Goal: Find specific page/section: Find specific page/section

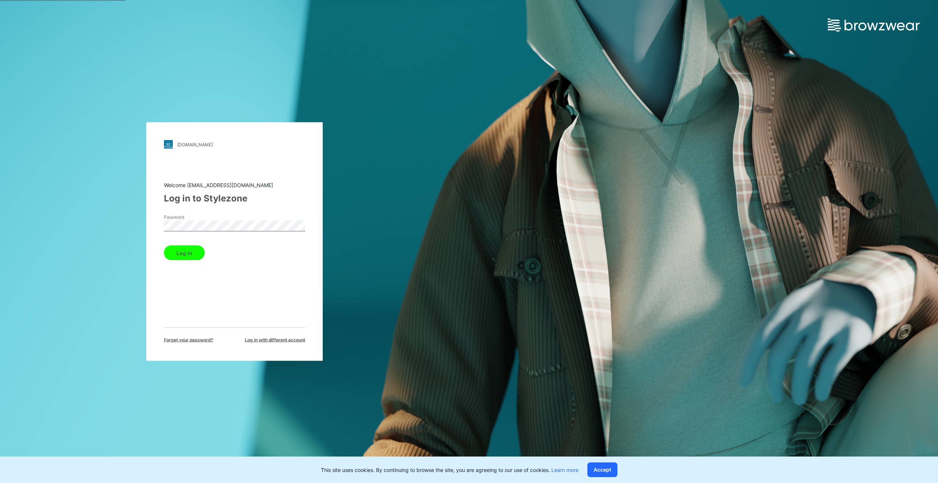
click at [193, 254] on button "Log in" at bounding box center [184, 252] width 41 height 15
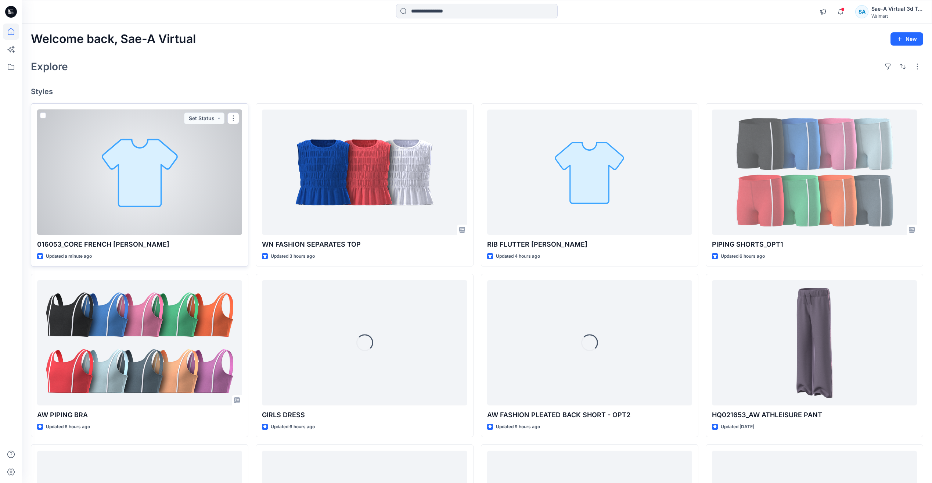
click at [155, 192] on div at bounding box center [139, 171] width 205 height 125
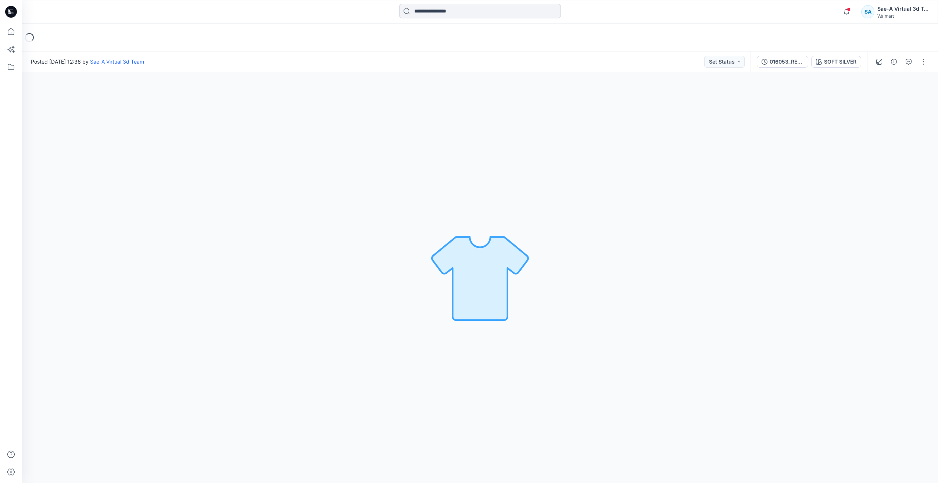
click at [445, 10] on input at bounding box center [480, 11] width 162 height 15
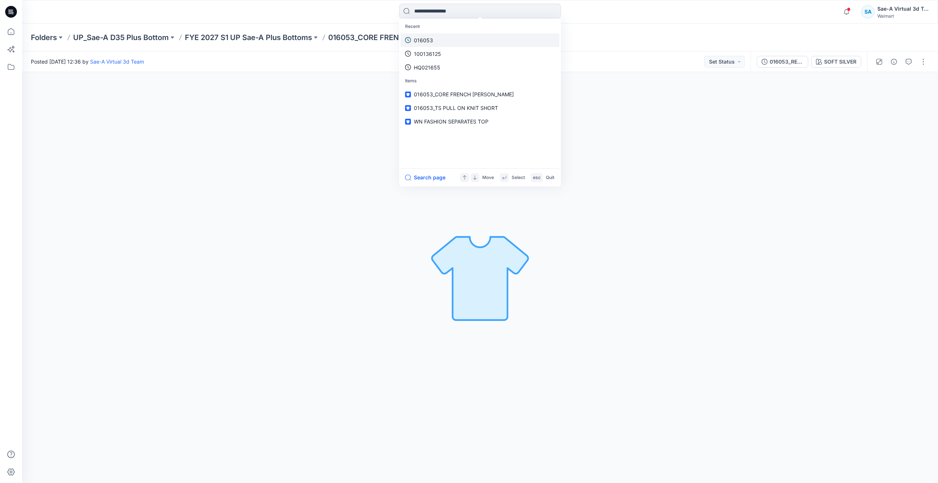
click at [428, 42] on p "016053" at bounding box center [423, 40] width 19 height 8
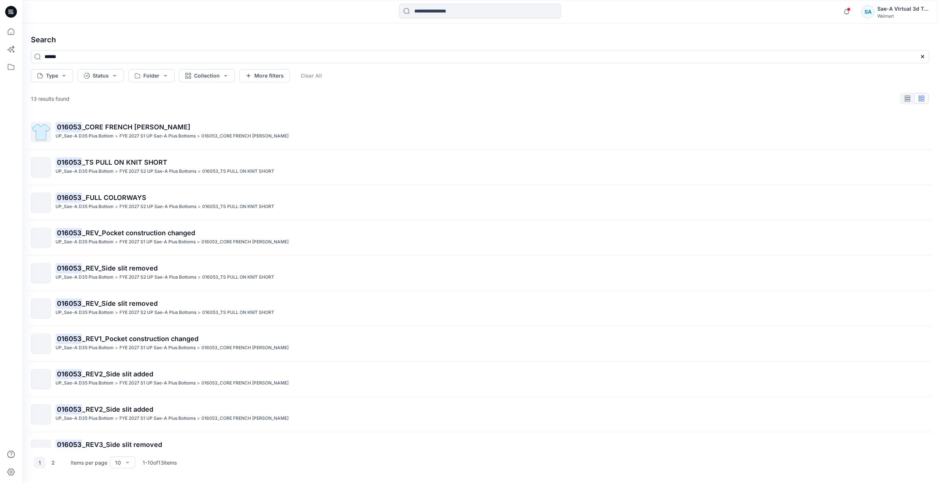
click at [141, 305] on span "_REV_Side slit removed" at bounding box center [119, 303] width 75 height 8
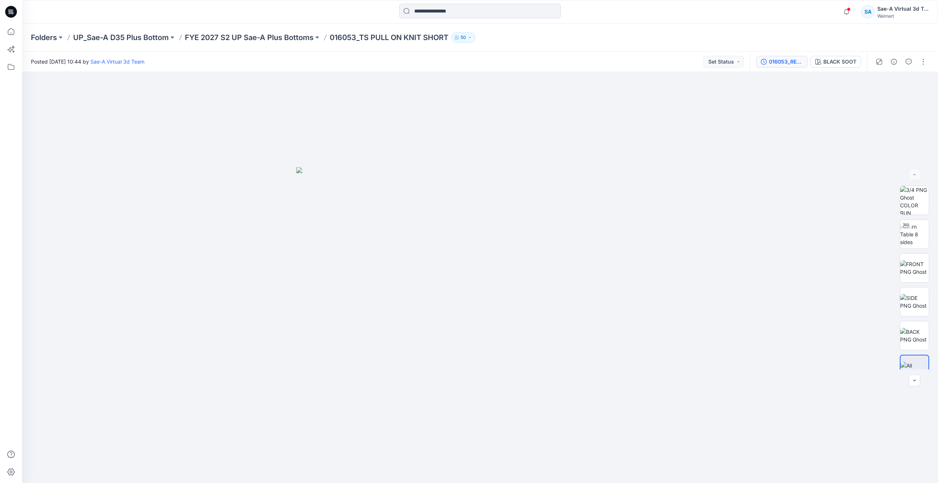
click at [789, 63] on div "016053_REV_Side slit removed" at bounding box center [786, 62] width 34 height 8
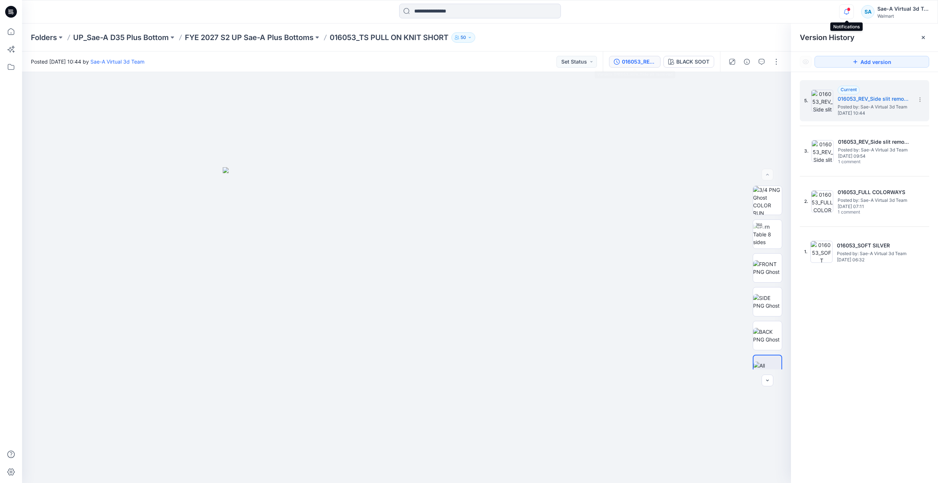
click at [848, 14] on icon "button" at bounding box center [846, 11] width 14 height 15
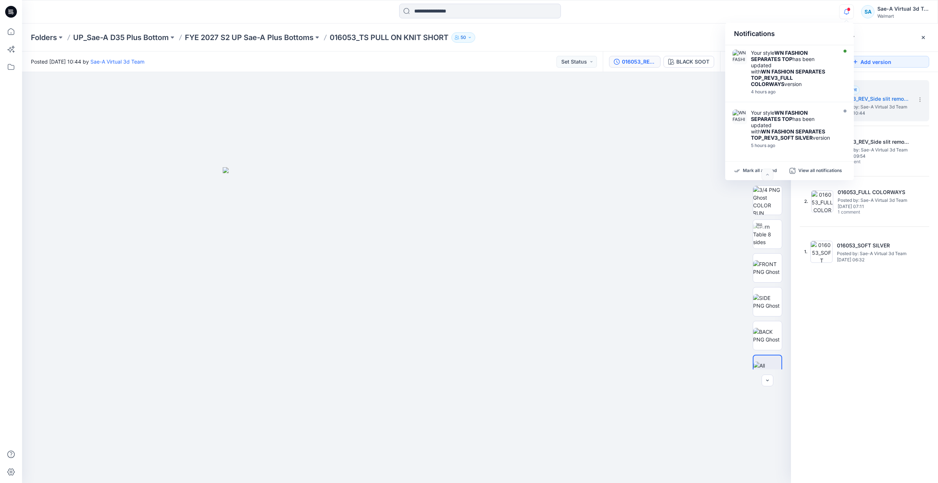
click at [842, 14] on icon "button" at bounding box center [846, 11] width 14 height 15
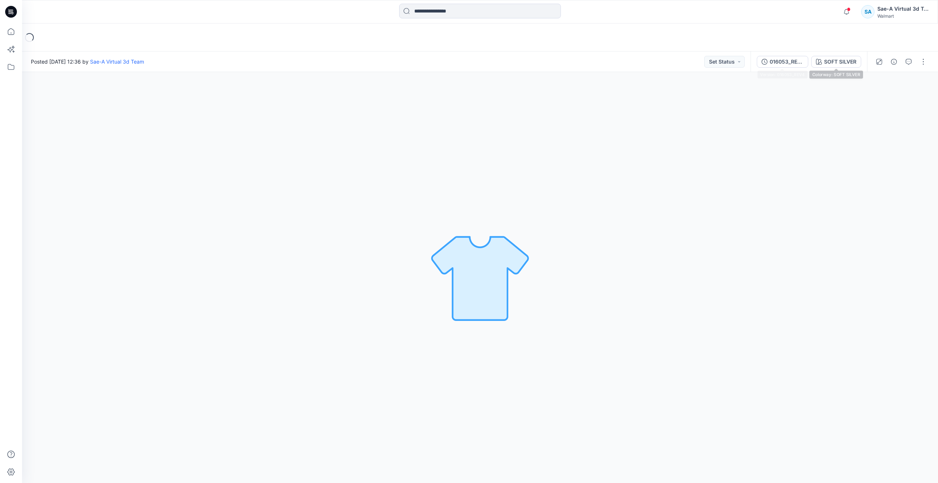
drag, startPoint x: 787, startPoint y: 57, endPoint x: 785, endPoint y: 61, distance: 4.0
click at [787, 58] on div "016053_REV4" at bounding box center [786, 62] width 34 height 8
click at [766, 62] on icon "button" at bounding box center [764, 62] width 6 height 6
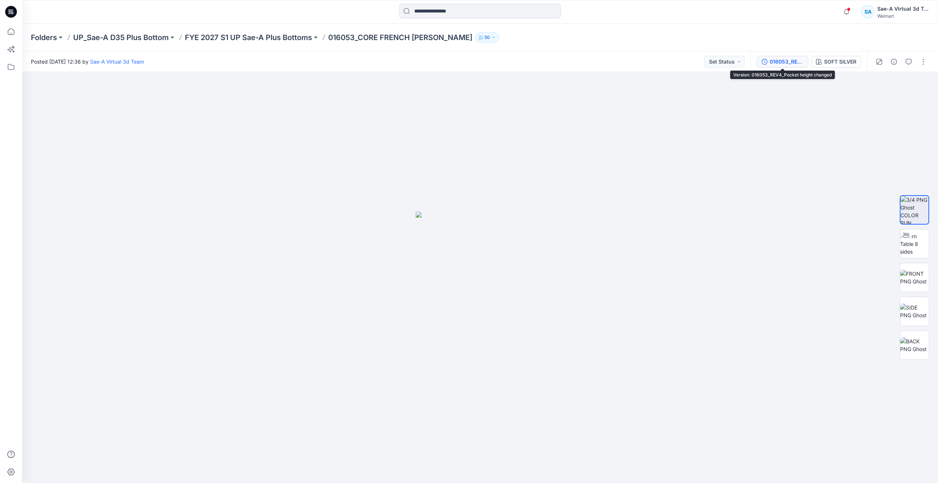
click at [772, 62] on div "016053_REV4_Pocket height changed" at bounding box center [786, 62] width 34 height 8
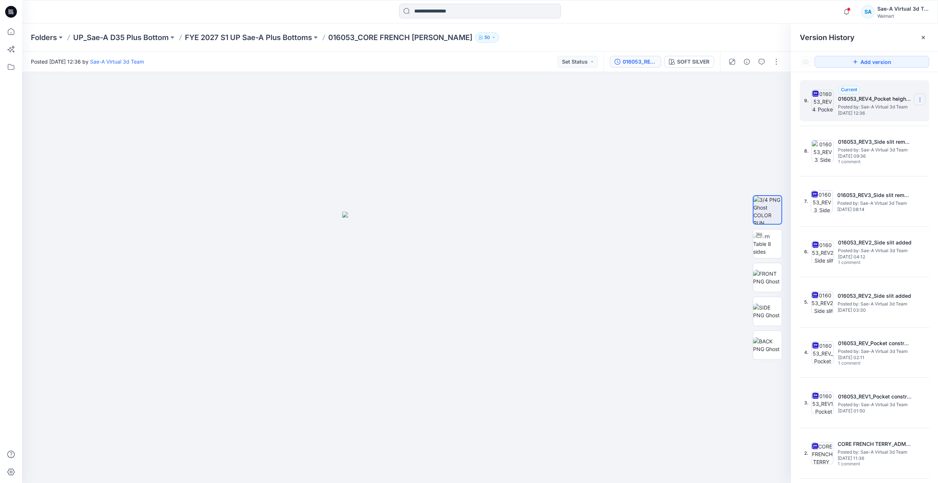
click at [918, 100] on icon at bounding box center [920, 100] width 6 height 6
click at [881, 143] on span "Rename Version" at bounding box center [871, 143] width 38 height 9
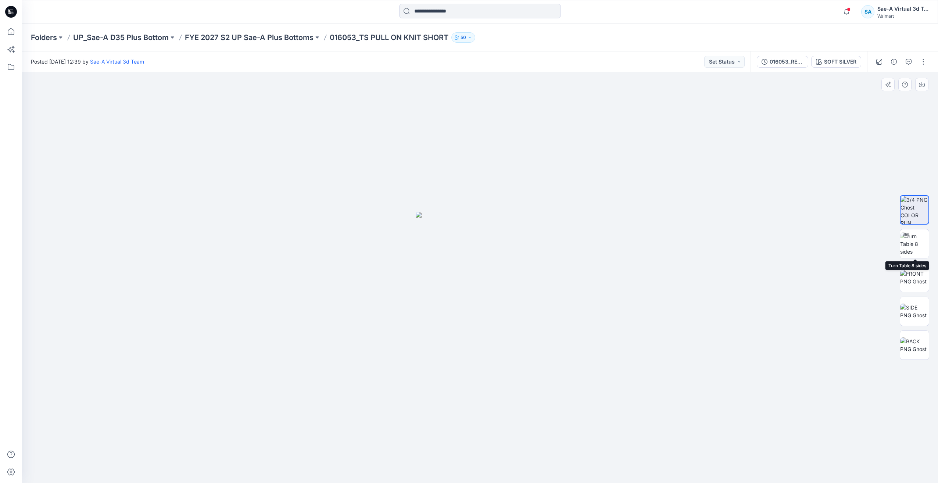
click at [913, 246] on img at bounding box center [914, 243] width 29 height 23
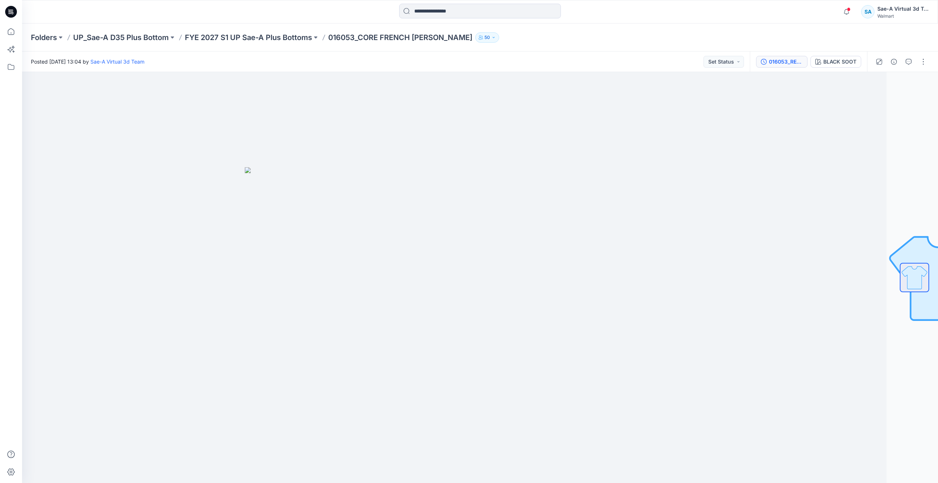
click at [787, 65] on div "016053_REV4_Pocket height changed" at bounding box center [786, 62] width 34 height 8
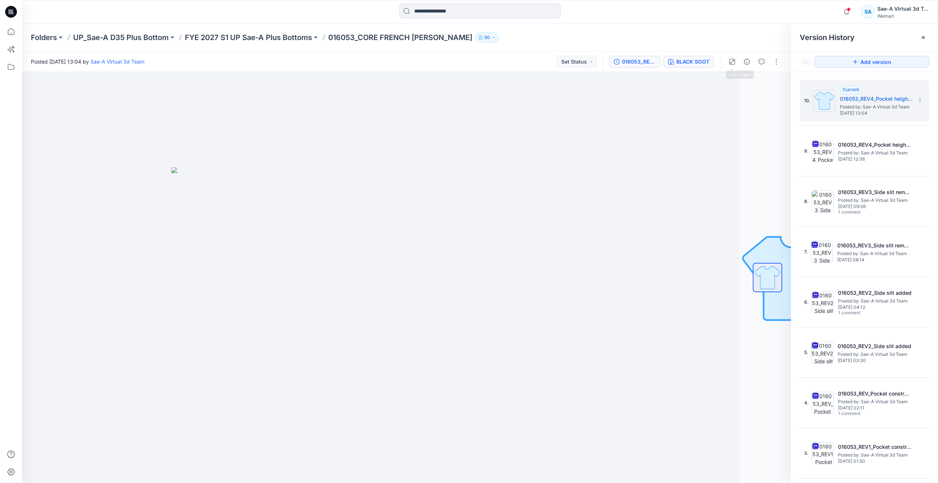
click at [701, 61] on div "BLACK SOOT" at bounding box center [692, 62] width 33 height 8
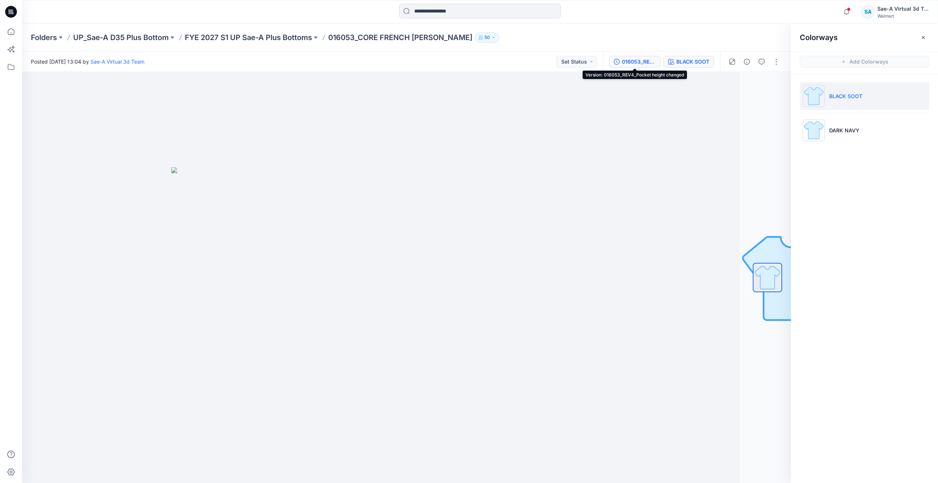
click at [632, 59] on div "016053_REV4_Pocket height changed" at bounding box center [639, 62] width 34 height 8
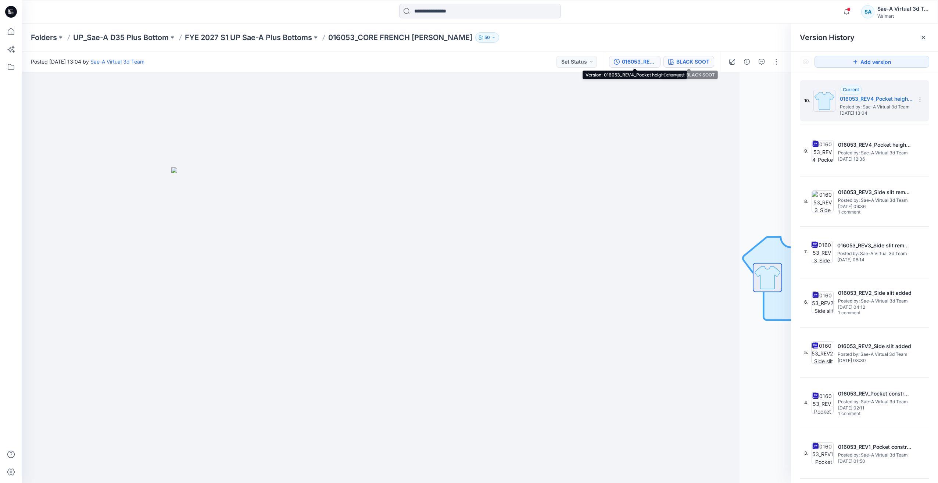
click at [690, 64] on div "BLACK SOOT" at bounding box center [692, 62] width 33 height 8
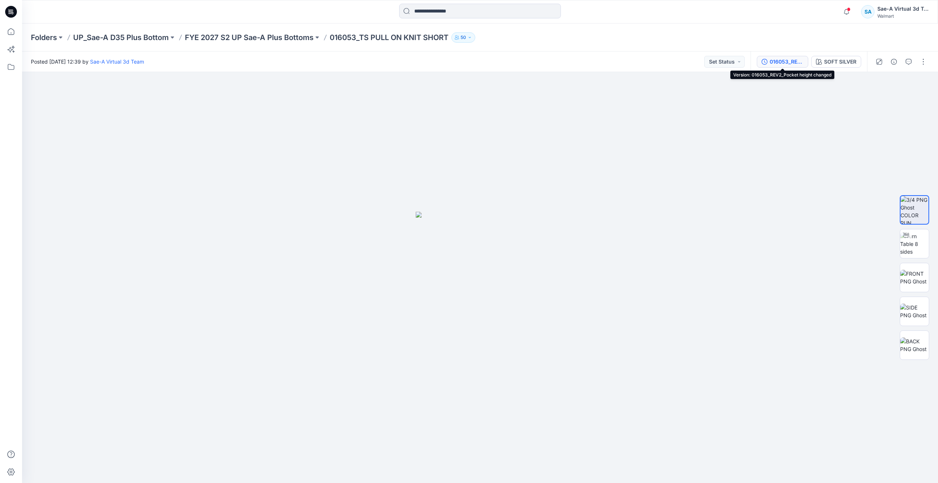
click at [782, 62] on div "016053_REV2_Pocket height changed" at bounding box center [786, 62] width 34 height 8
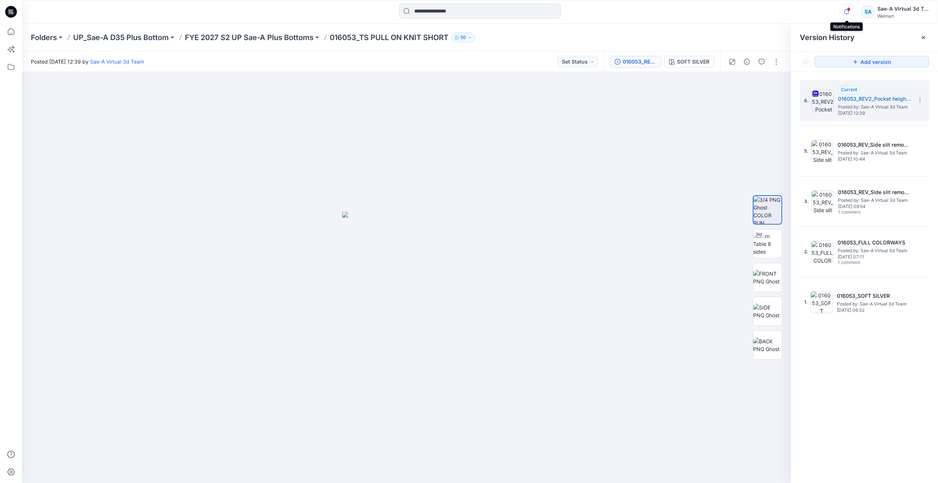
click at [846, 13] on icon "button" at bounding box center [846, 11] width 14 height 15
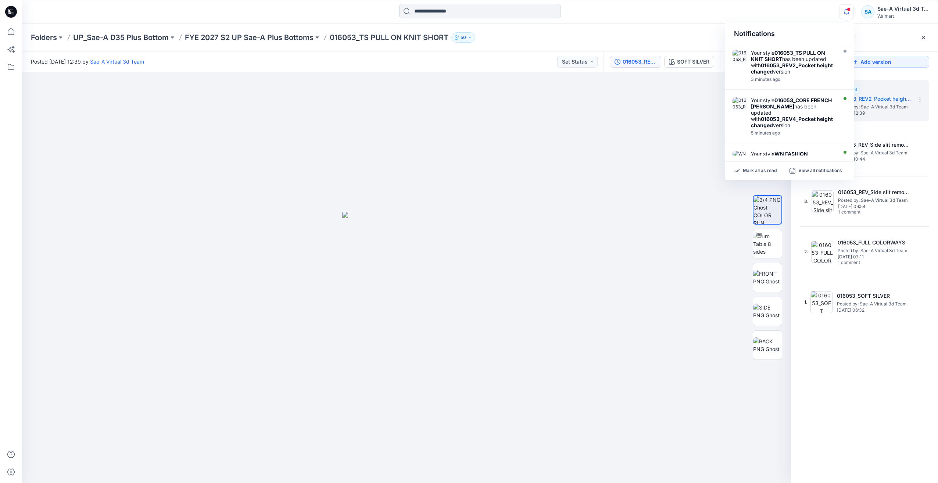
click at [631, 161] on div at bounding box center [406, 277] width 769 height 411
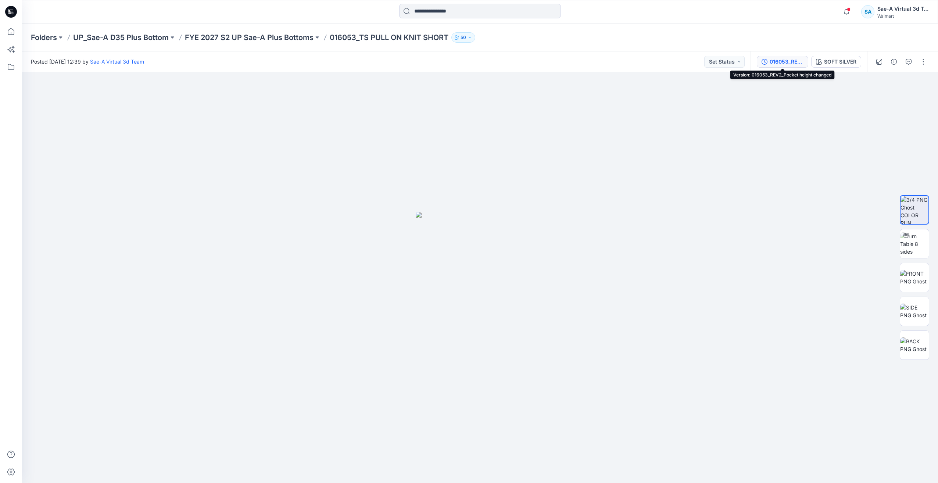
click at [782, 60] on div "016053_REV2_Pocket height changed" at bounding box center [786, 62] width 34 height 8
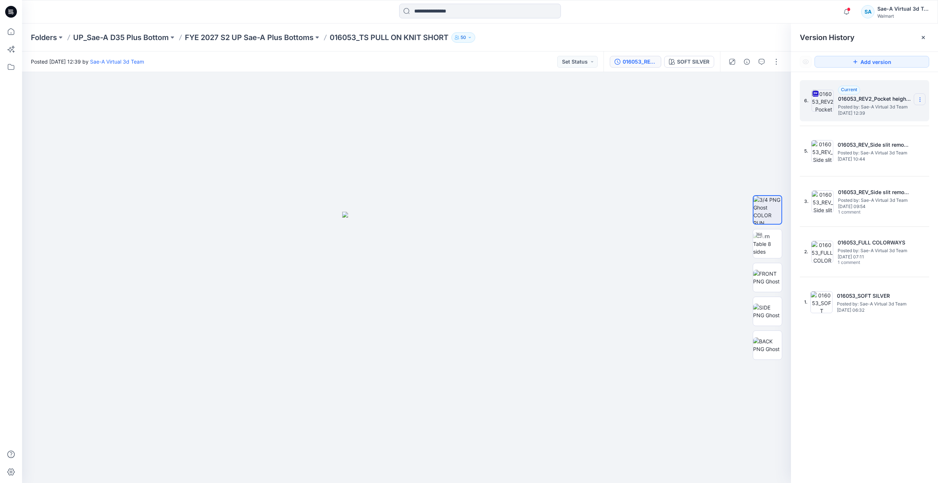
click at [918, 99] on section at bounding box center [919, 99] width 12 height 12
click at [890, 142] on span "Rename Version" at bounding box center [871, 143] width 38 height 9
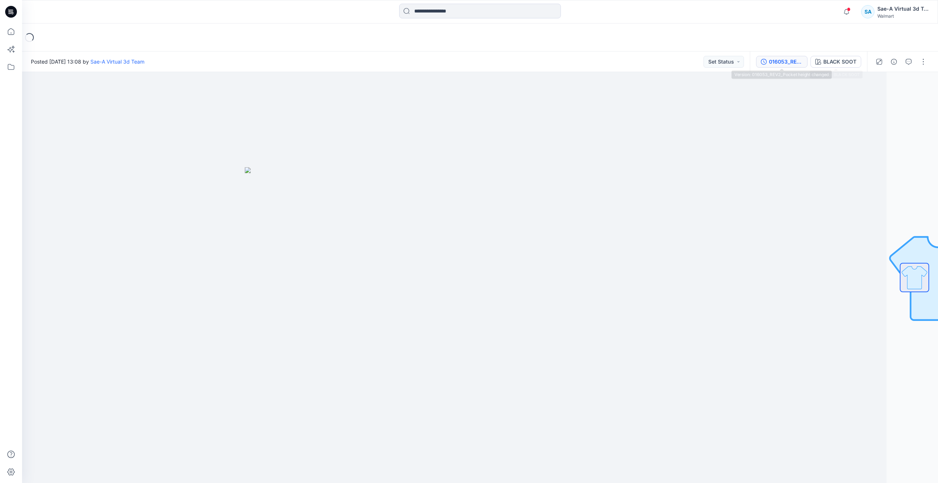
click at [787, 62] on div "016053_REV2_Pocket height changed" at bounding box center [786, 62] width 34 height 8
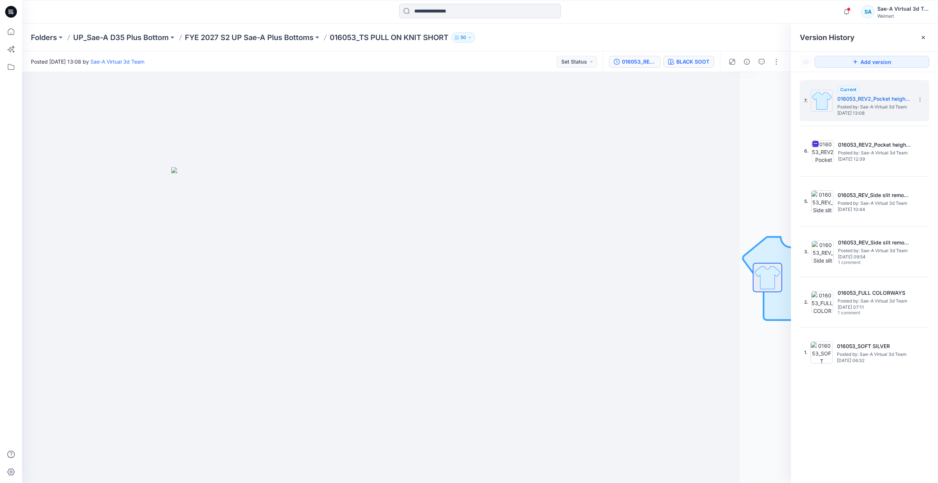
click at [695, 63] on div "BLACK SOOT" at bounding box center [692, 62] width 33 height 8
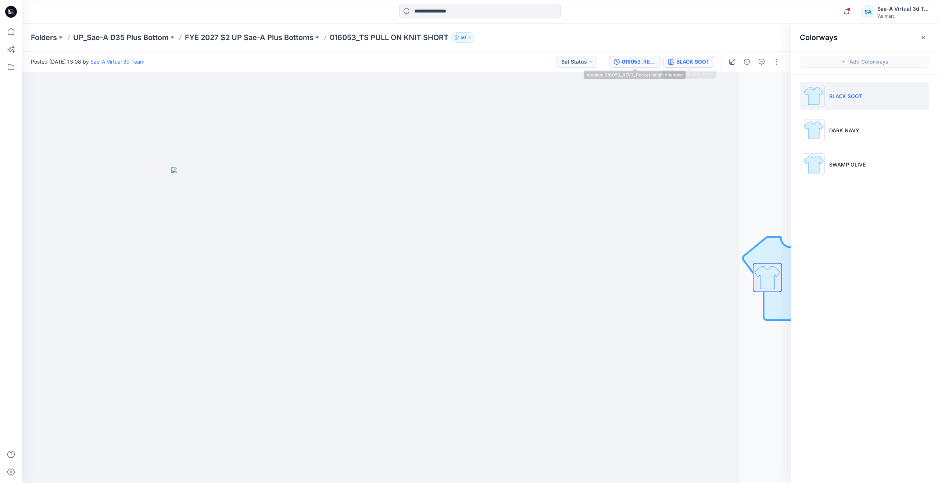
drag, startPoint x: 646, startPoint y: 65, endPoint x: 719, endPoint y: 77, distance: 74.1
click at [646, 65] on div "016053_REV2_Pocket height changed" at bounding box center [639, 62] width 34 height 8
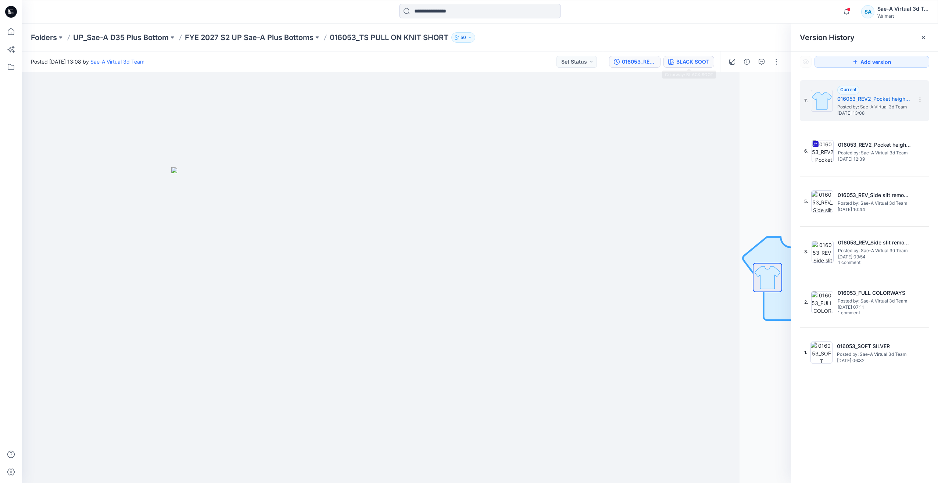
click at [696, 61] on div "BLACK SOOT" at bounding box center [692, 62] width 33 height 8
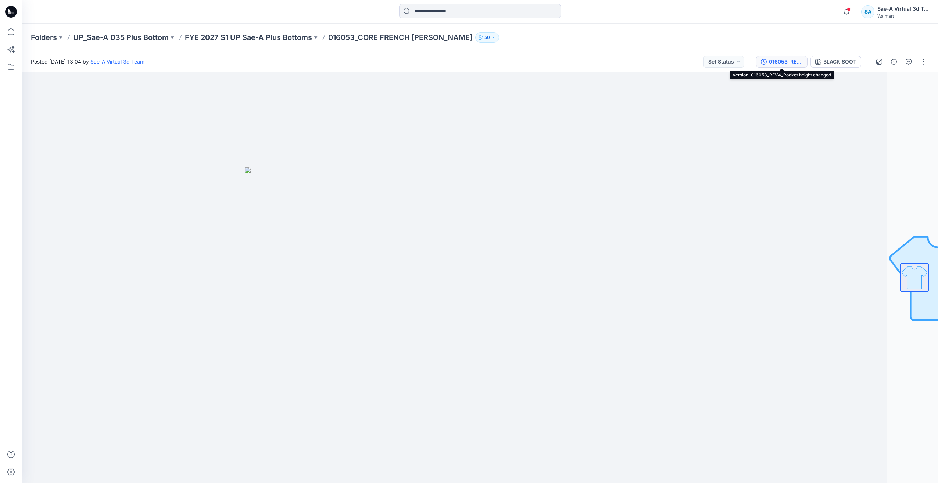
click at [788, 62] on div "016053_REV4_Pocket height changed" at bounding box center [786, 62] width 34 height 8
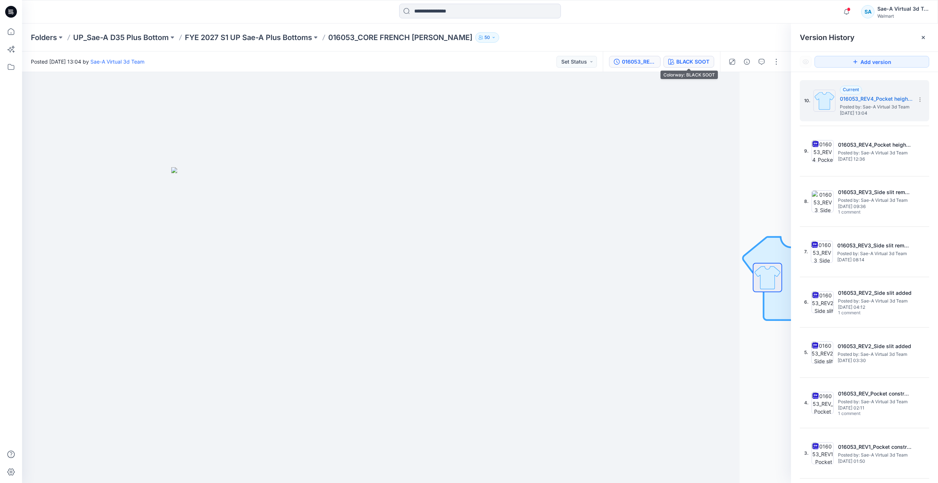
click at [705, 62] on div "BLACK SOOT" at bounding box center [692, 62] width 33 height 8
